Goal: Task Accomplishment & Management: Manage account settings

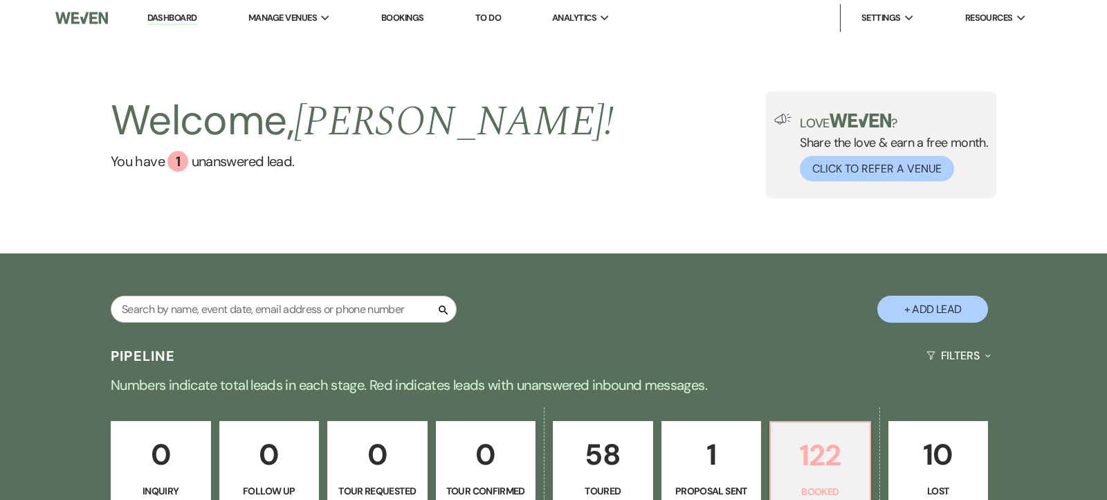
click at [799, 457] on p "122" at bounding box center [820, 455] width 82 height 46
click at [139, 309] on input "text" at bounding box center [284, 308] width 346 height 27
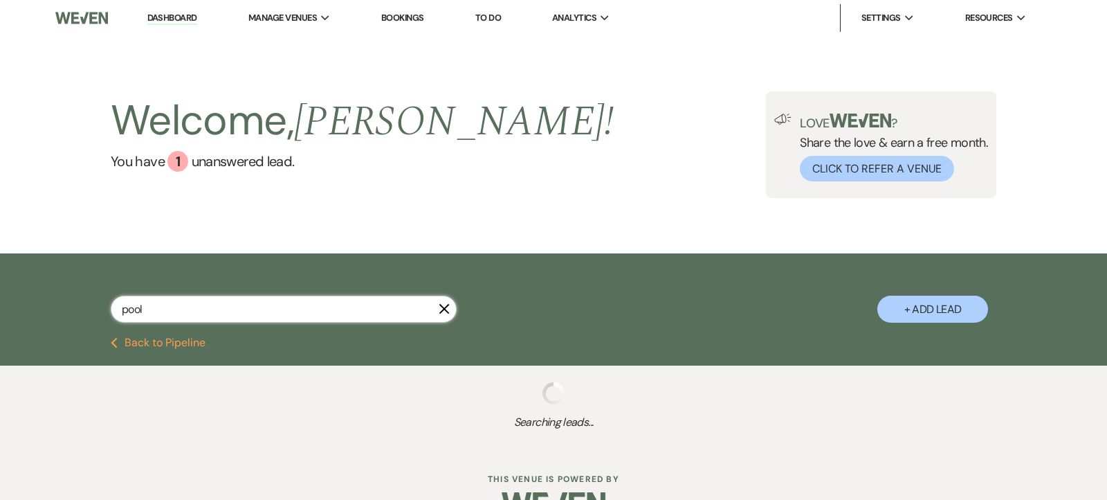
type input "pool"
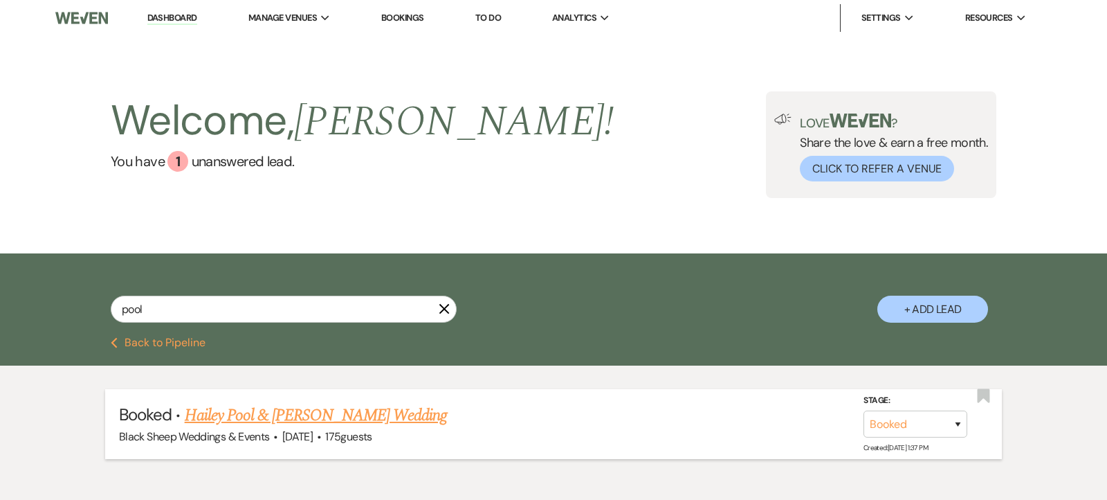
click at [293, 415] on link "Hailey Pool & [PERSON_NAME] Wedding" at bounding box center [316, 415] width 262 height 25
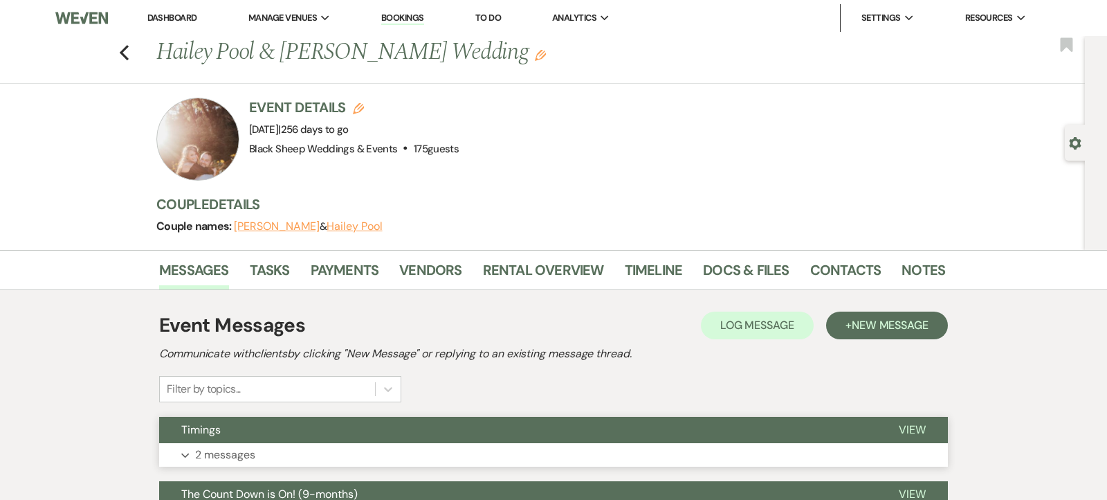
click at [187, 455] on use "button" at bounding box center [185, 455] width 8 height 5
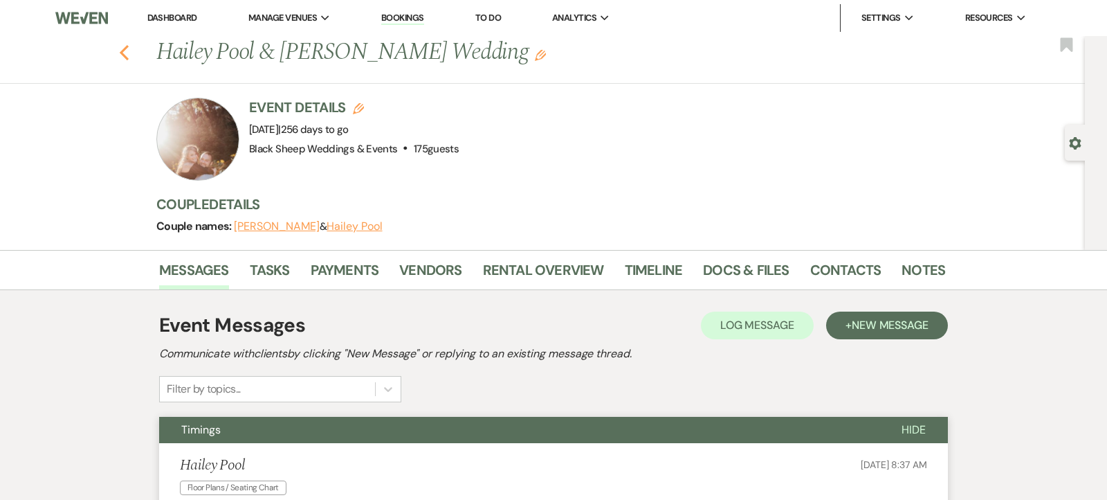
click at [123, 52] on icon "Previous" at bounding box center [124, 52] width 10 height 17
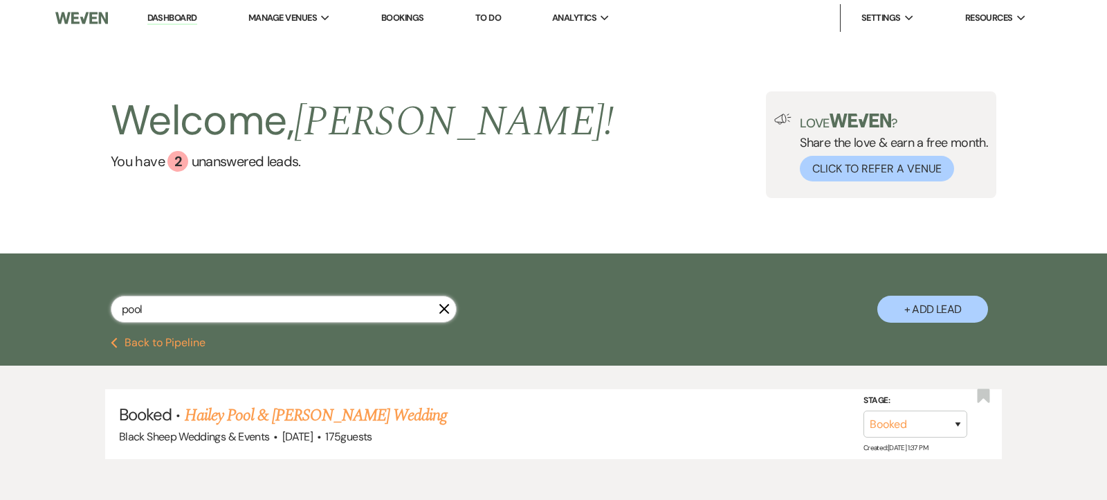
drag, startPoint x: 153, startPoint y: 312, endPoint x: 0, endPoint y: 315, distance: 152.9
click at [0, 315] on div "pool X + Add Lead" at bounding box center [553, 295] width 1107 height 84
click at [168, 16] on link "Dashboard" at bounding box center [172, 18] width 50 height 13
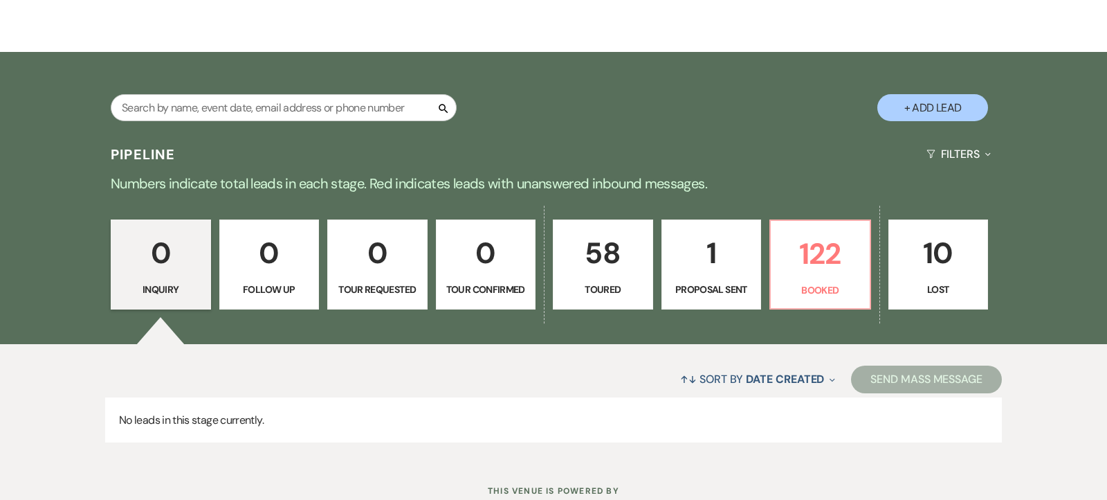
scroll to position [249, 0]
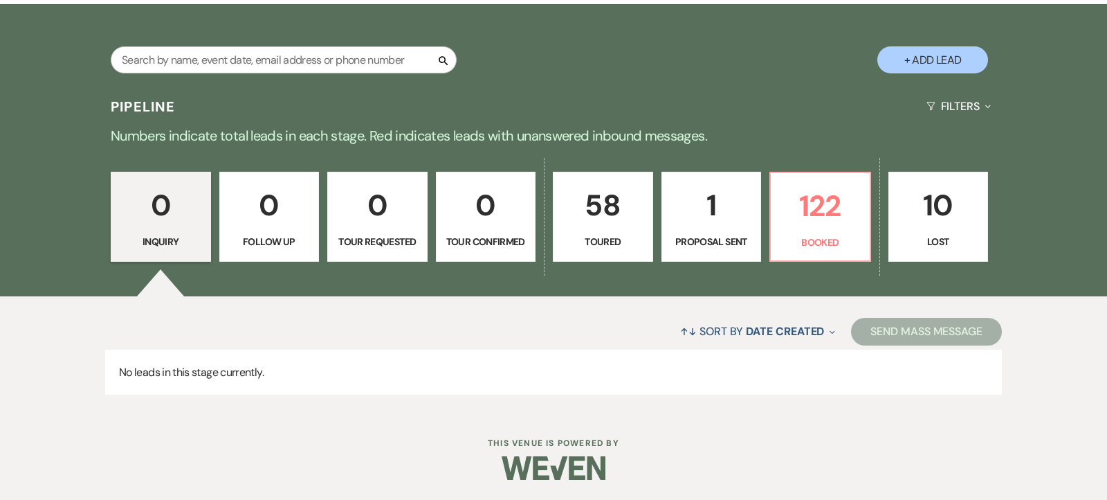
click at [724, 213] on p "1" at bounding box center [711, 205] width 82 height 46
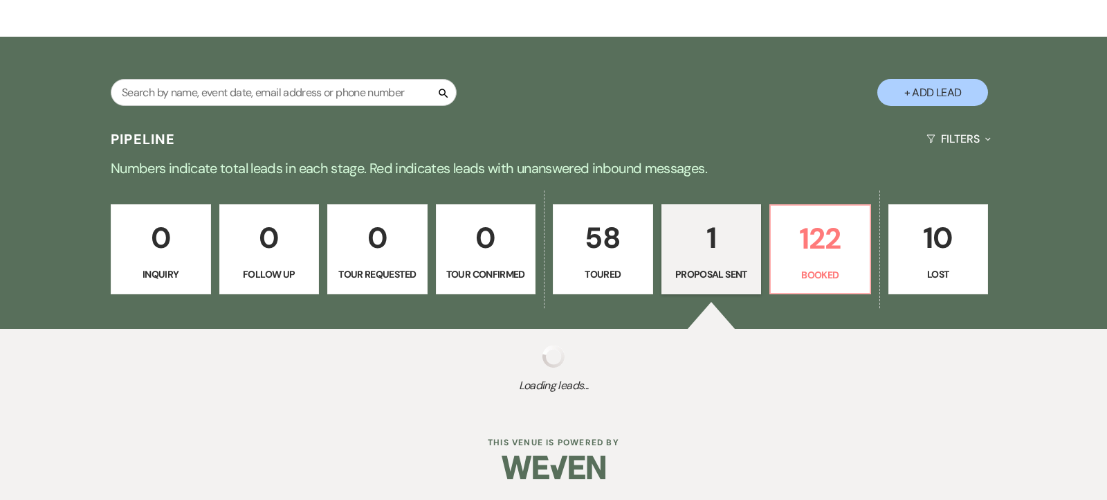
scroll to position [249, 0]
select select "6"
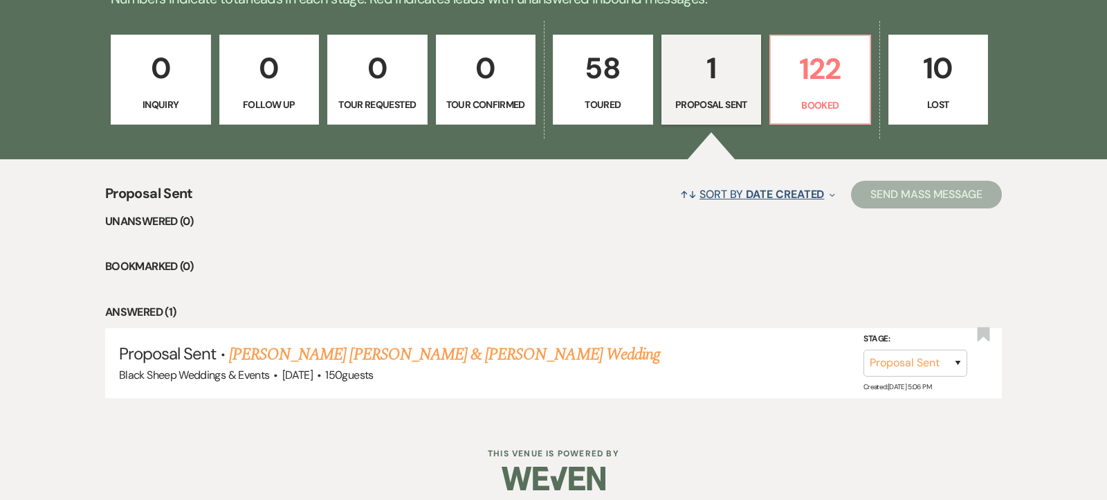
scroll to position [395, 0]
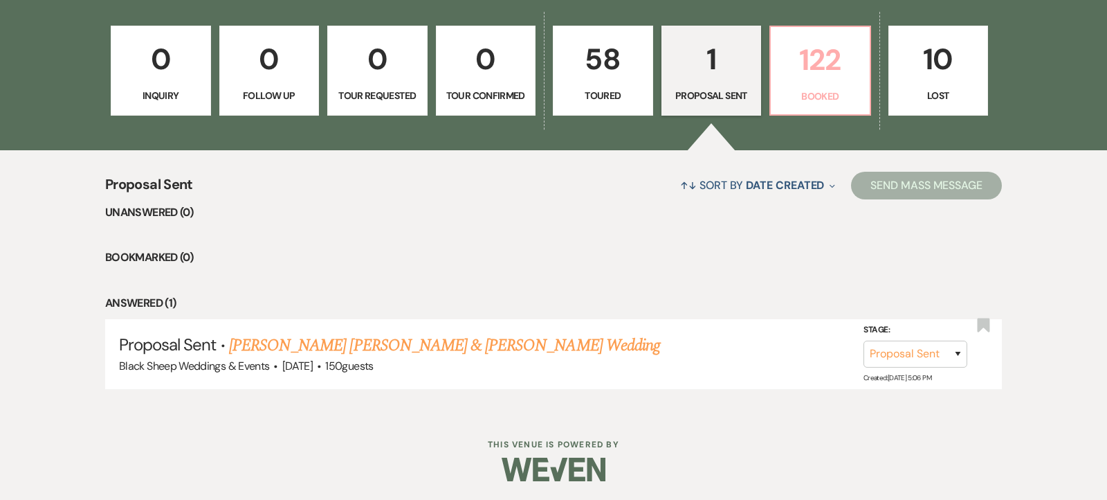
click at [839, 63] on p "122" at bounding box center [820, 60] width 82 height 46
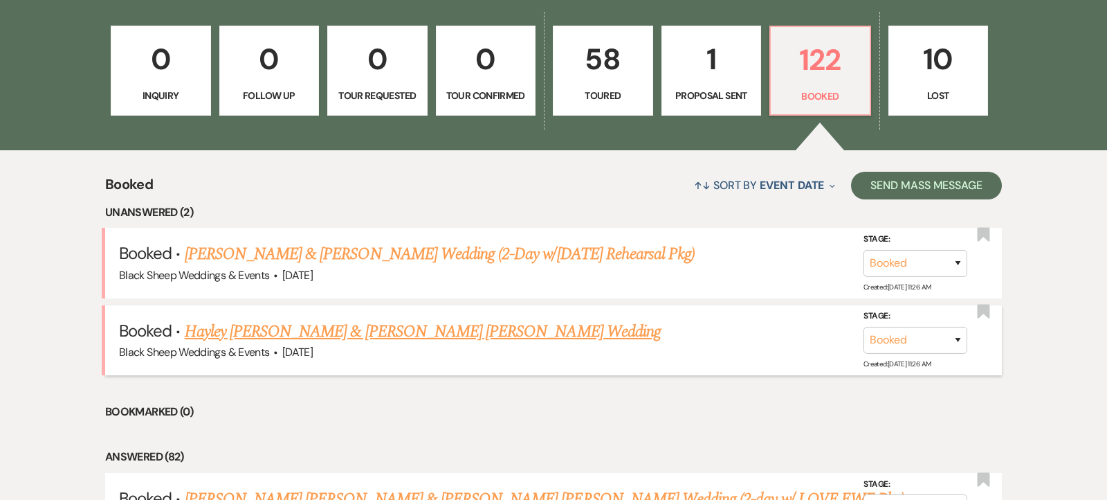
click at [393, 327] on link "Hayley [PERSON_NAME] & [PERSON_NAME] [PERSON_NAME] Wedding" at bounding box center [423, 331] width 476 height 25
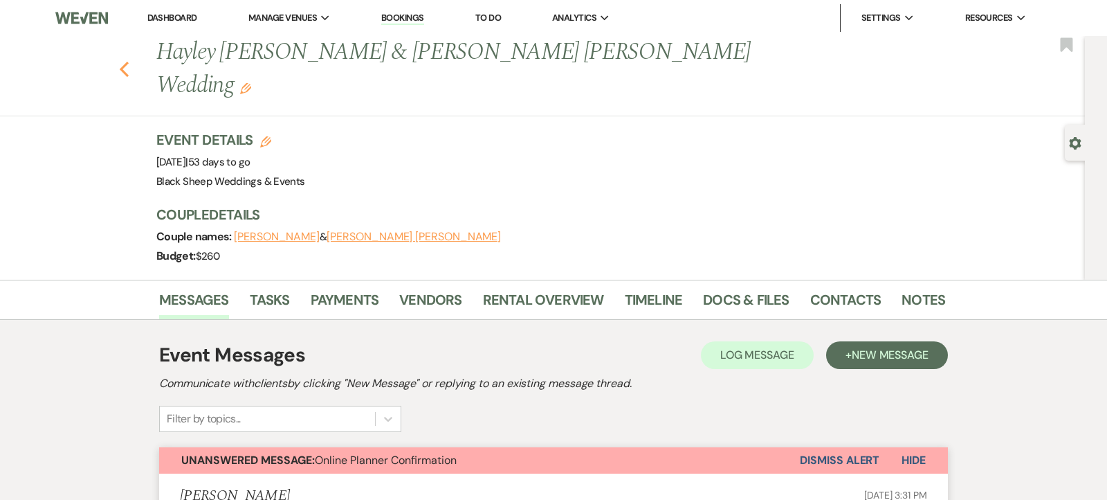
click at [121, 62] on use "button" at bounding box center [124, 69] width 9 height 15
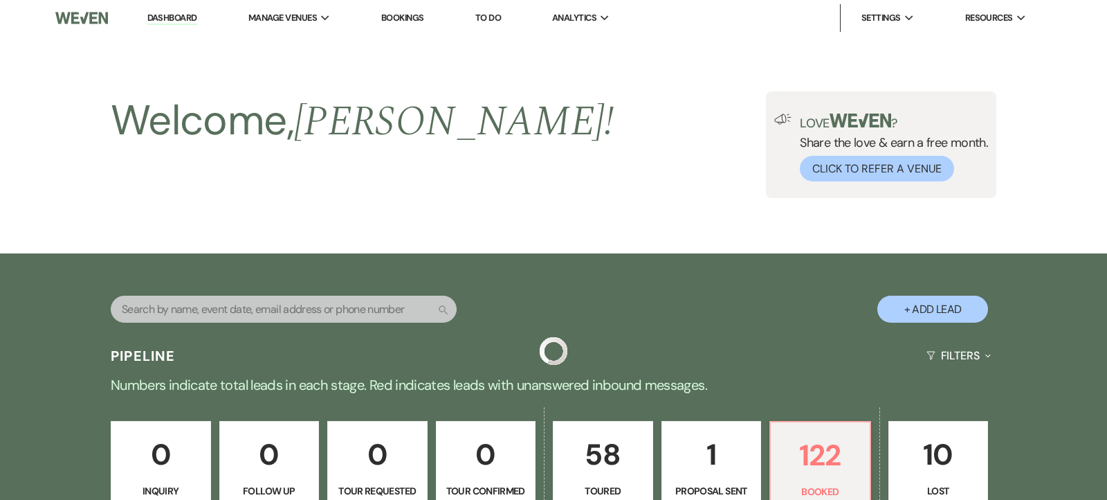
scroll to position [395, 0]
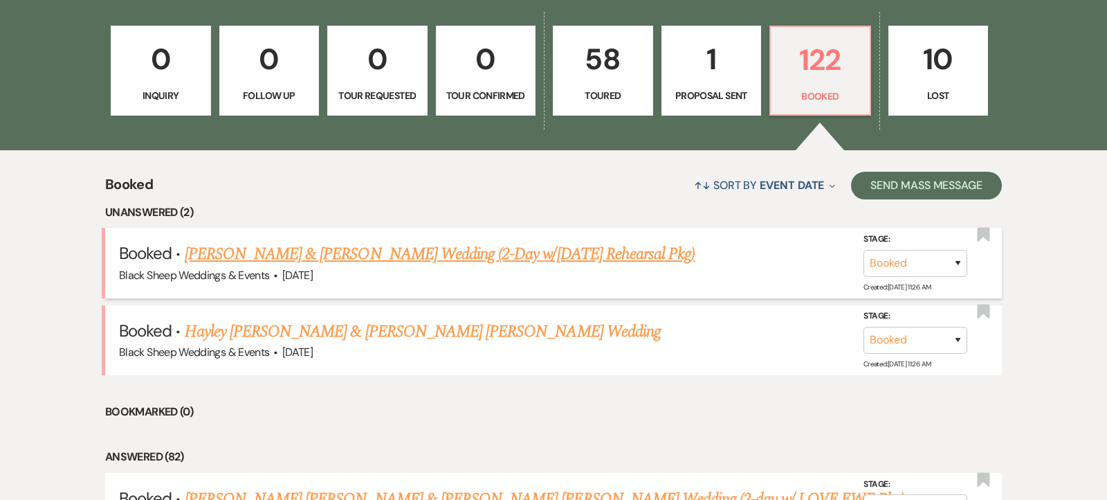
click at [291, 256] on link "[PERSON_NAME] & [PERSON_NAME] Wedding (2-Day w/[DATE] Rehearsal Pkg)" at bounding box center [440, 253] width 511 height 25
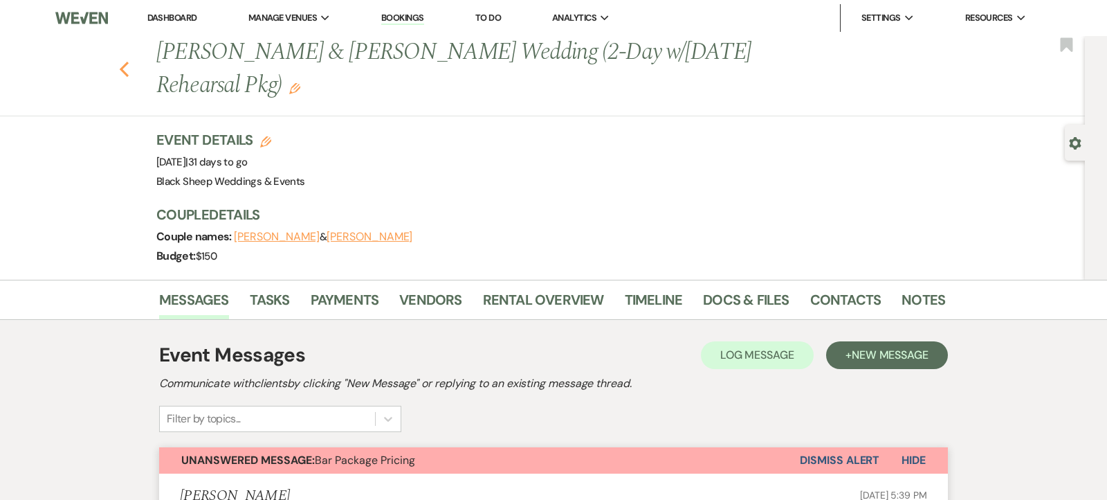
click at [123, 69] on icon "Previous" at bounding box center [124, 69] width 10 height 17
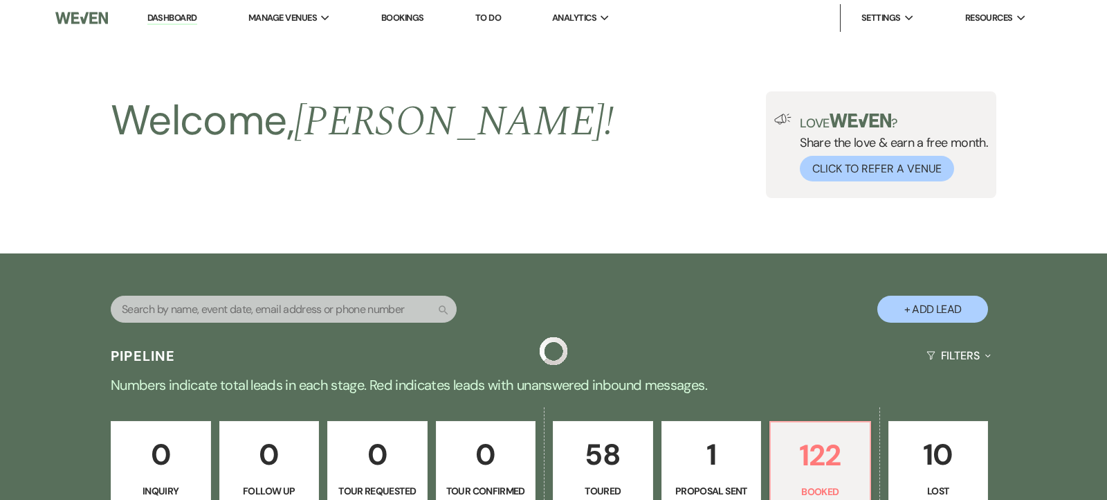
scroll to position [395, 0]
